Goal: Find specific page/section: Find specific page/section

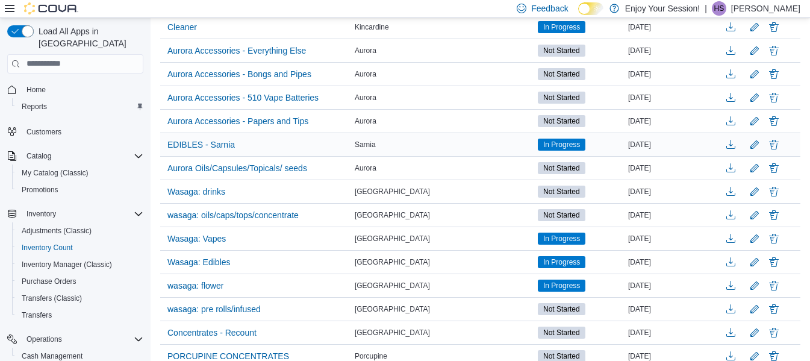
scroll to position [58, 0]
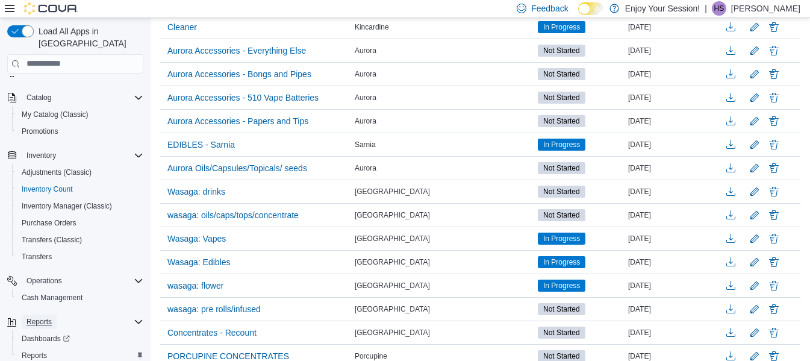
click at [48, 317] on span "Reports" at bounding box center [38, 322] width 25 height 10
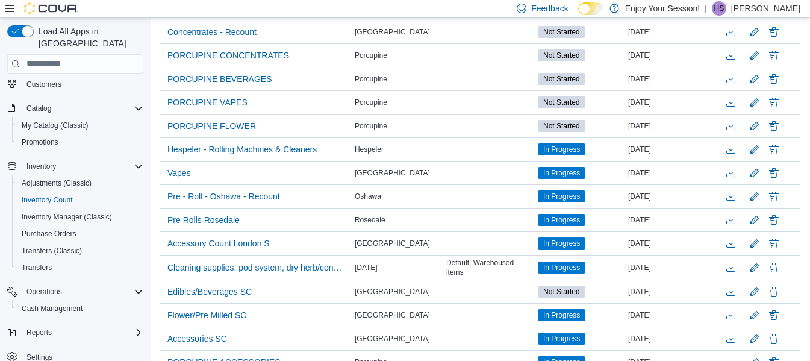
scroll to position [616, 0]
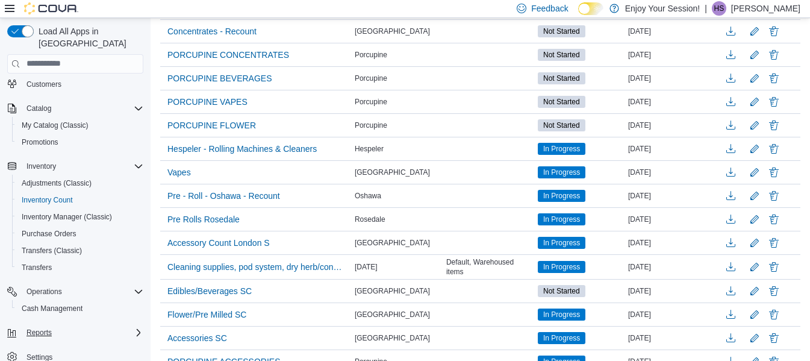
click at [112, 325] on div "Reports" at bounding box center [83, 332] width 122 height 14
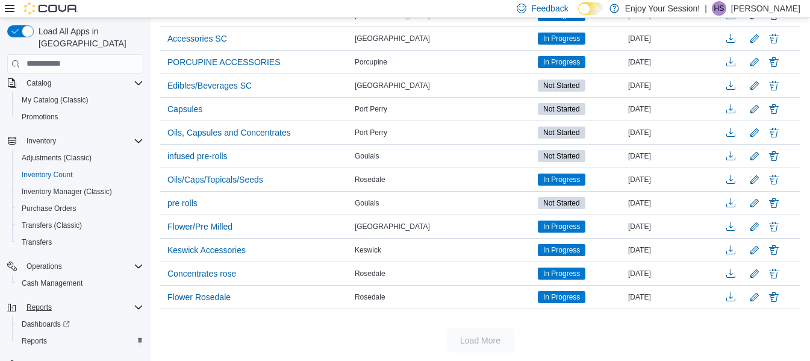
scroll to position [81, 0]
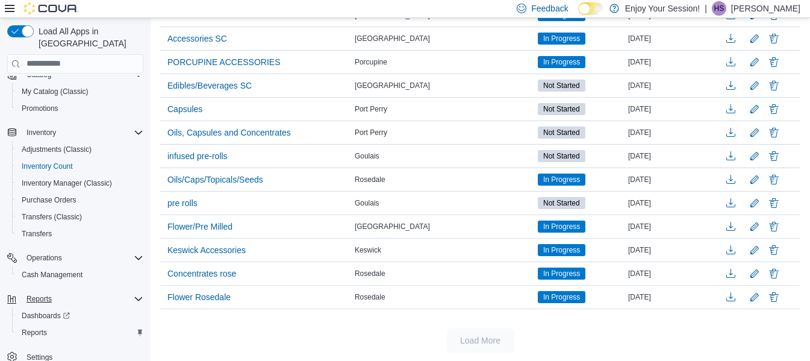
click at [138, 294] on icon "Complex example" at bounding box center [139, 299] width 10 height 10
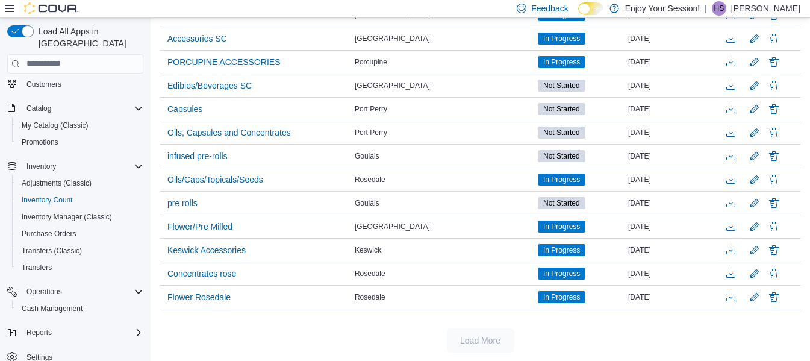
click at [137, 328] on icon "Complex example" at bounding box center [139, 331] width 4 height 7
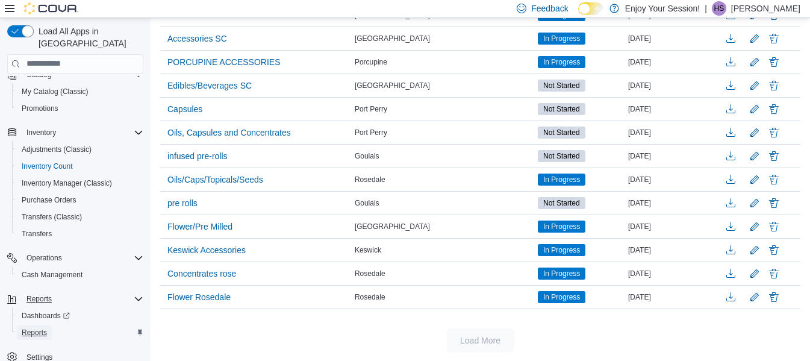
click at [43, 327] on span "Reports" at bounding box center [34, 332] width 25 height 10
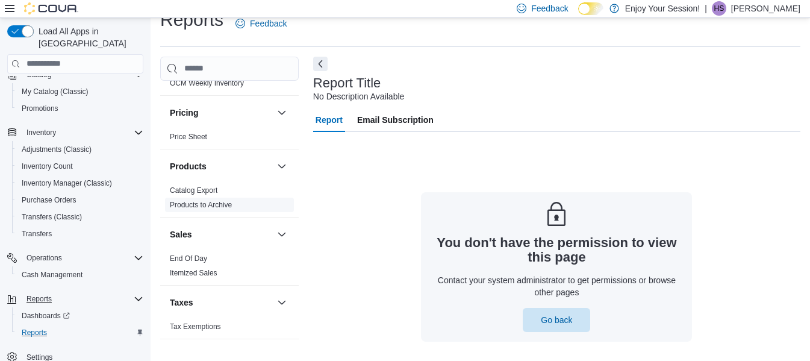
scroll to position [465, 0]
click at [274, 232] on button "button" at bounding box center [281, 234] width 14 height 14
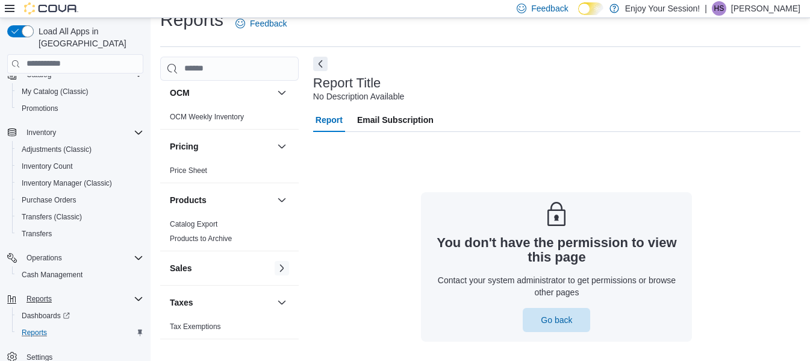
scroll to position [431, 0]
click at [274, 267] on button "button" at bounding box center [281, 268] width 14 height 14
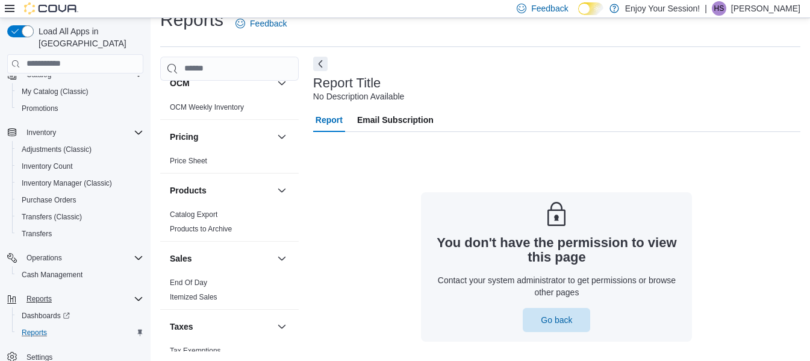
drag, startPoint x: 787, startPoint y: 5, endPoint x: 597, endPoint y: 73, distance: 201.2
click at [557, 96] on div "Report Title No Description Available" at bounding box center [553, 89] width 481 height 27
click at [767, 10] on p "[PERSON_NAME]" at bounding box center [765, 8] width 69 height 14
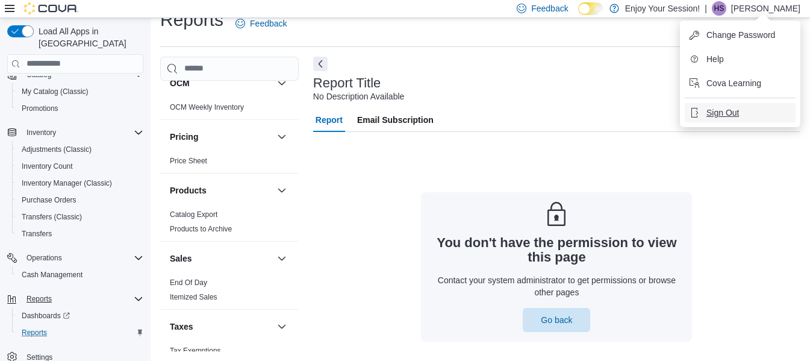
click at [732, 108] on span "Sign Out" at bounding box center [722, 113] width 33 height 12
